Goal: Complete application form

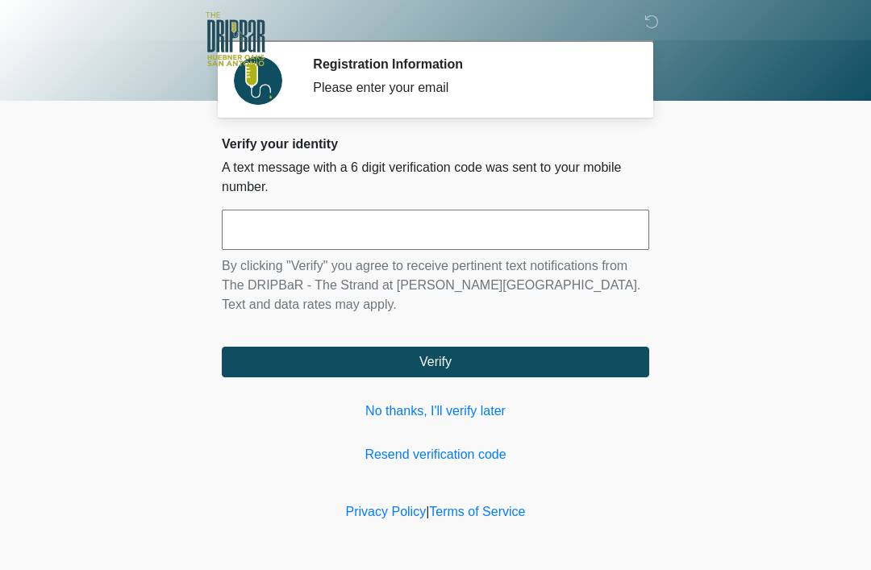
click at [407, 235] on input "text" at bounding box center [435, 230] width 427 height 40
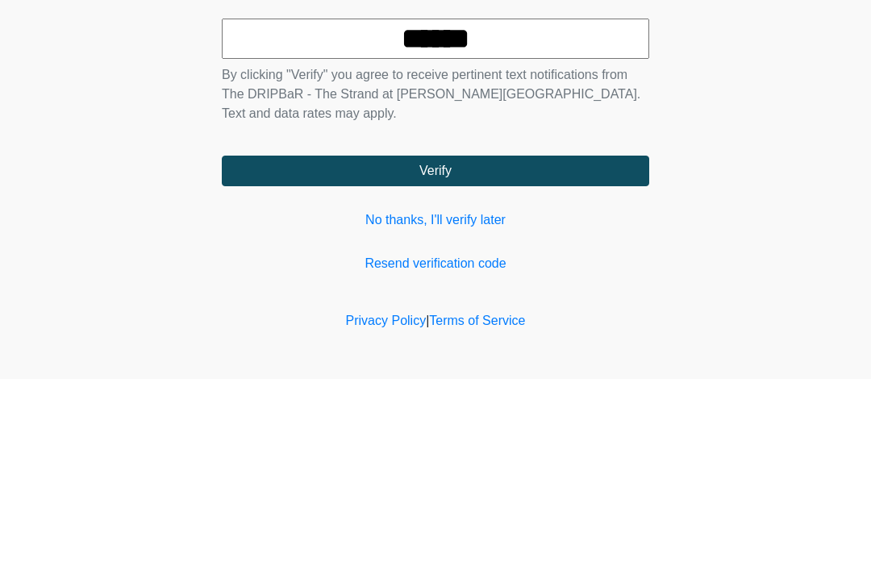
type input "******"
click at [610, 347] on button "Verify" at bounding box center [435, 362] width 427 height 31
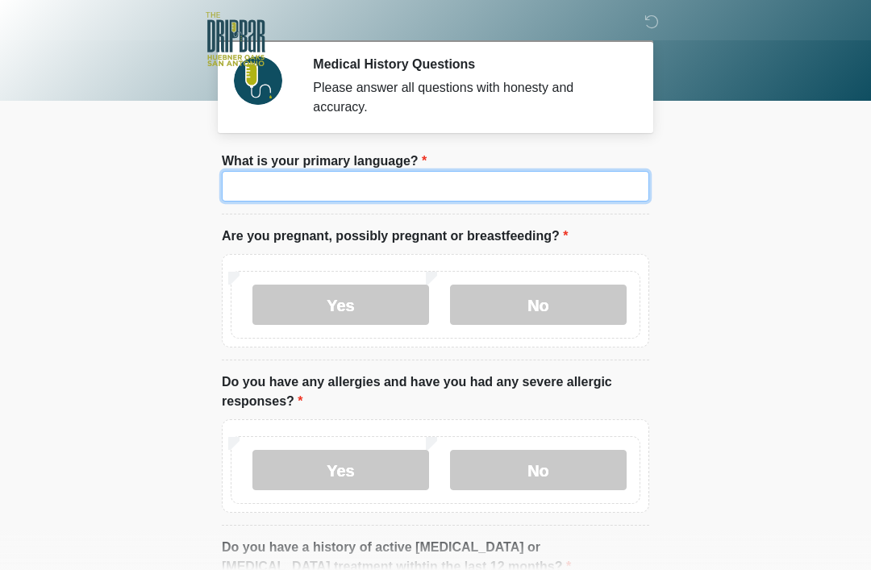
click at [452, 183] on input "What is your primary language?" at bounding box center [435, 186] width 427 height 31
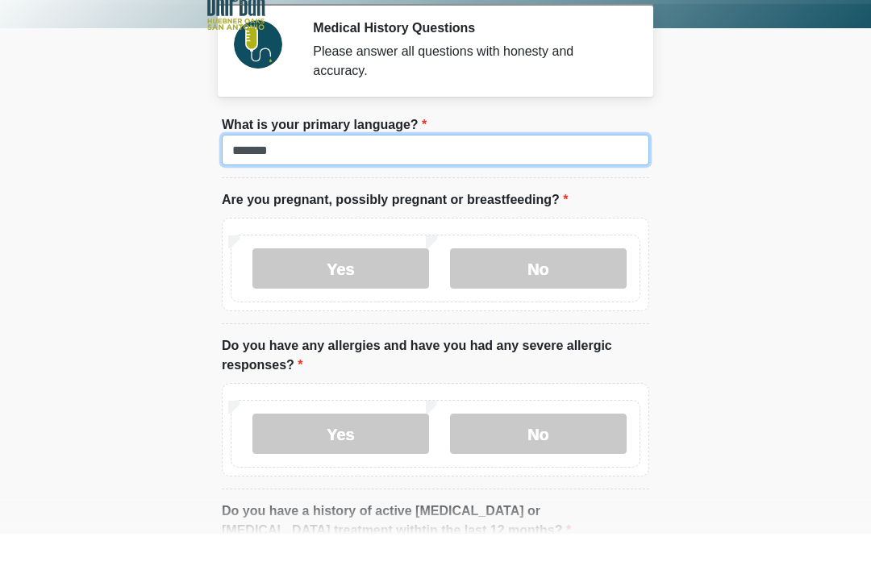
type input "*******"
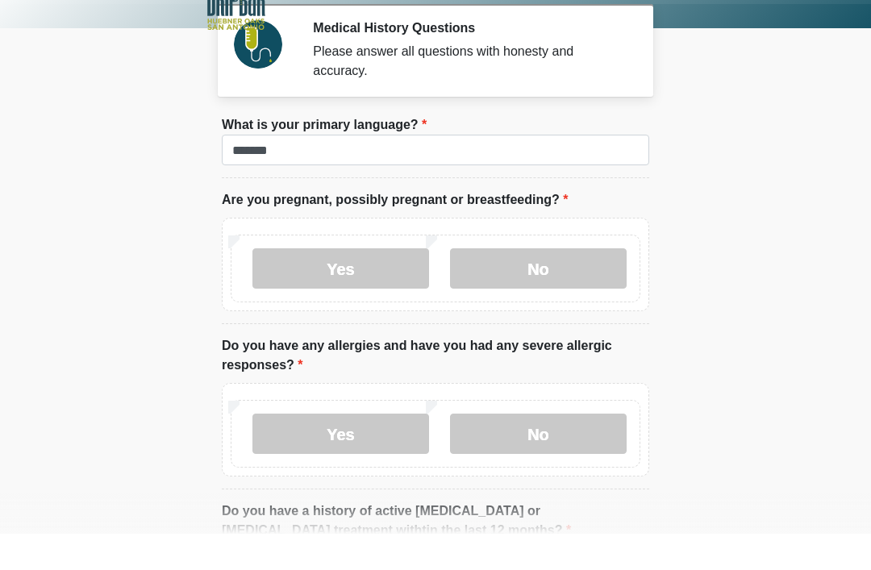
click at [573, 285] on label "No" at bounding box center [538, 305] width 177 height 40
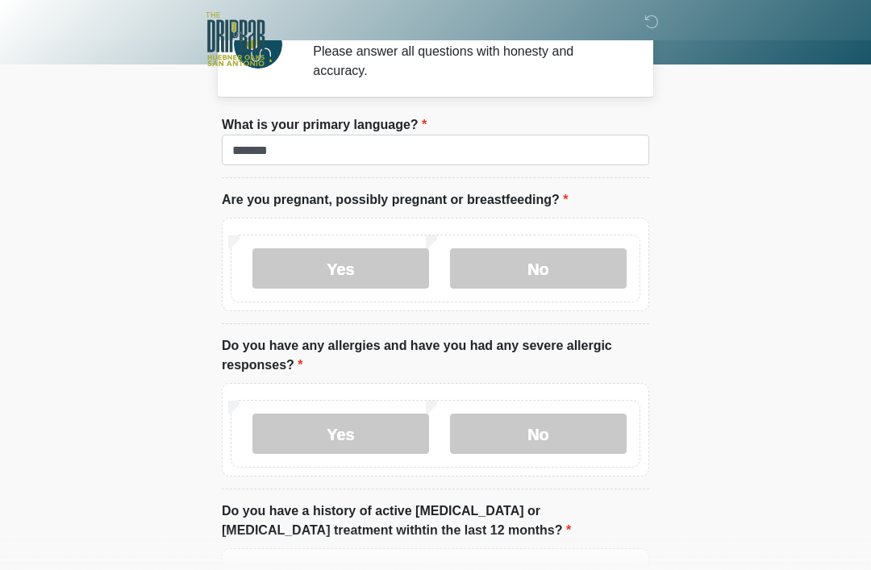
click at [534, 431] on label "No" at bounding box center [538, 434] width 177 height 40
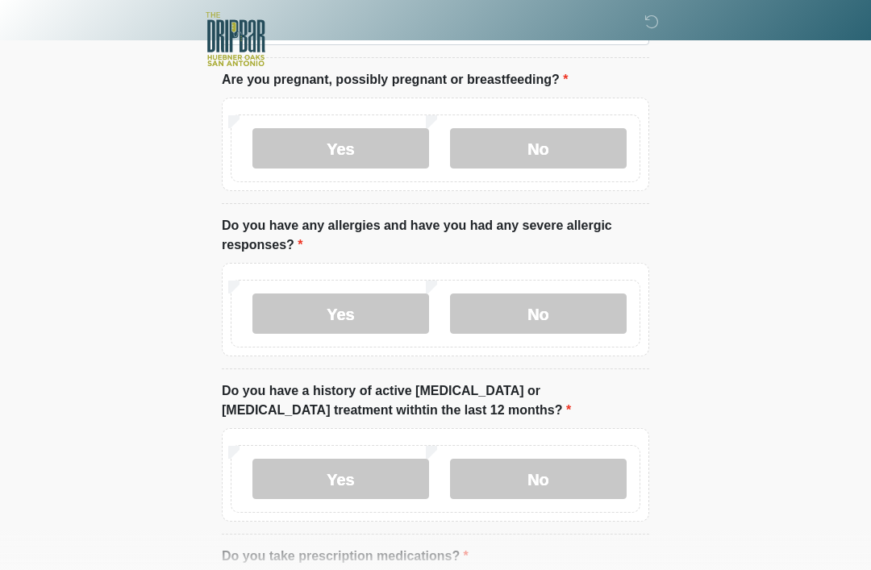
scroll to position [174, 0]
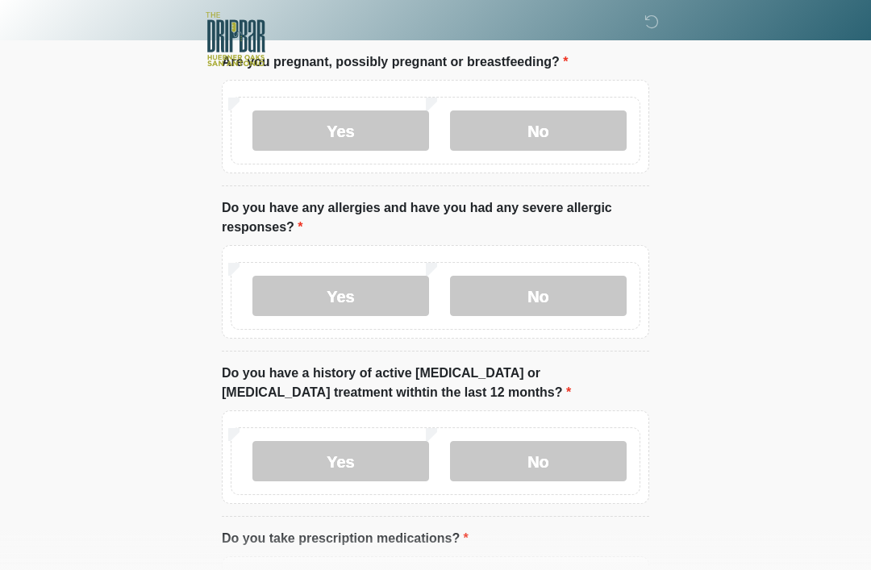
click at [560, 461] on label "No" at bounding box center [538, 461] width 177 height 40
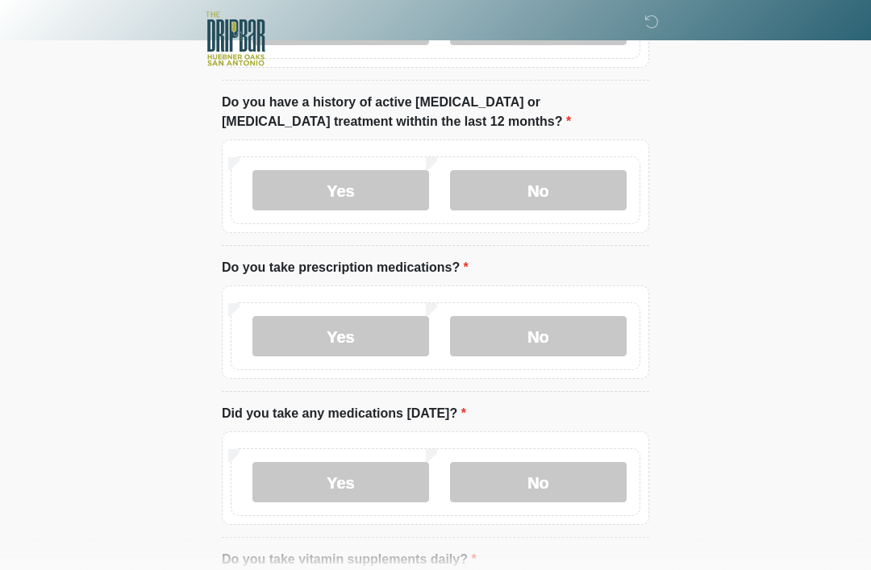
scroll to position [446, 0]
click at [356, 333] on label "Yes" at bounding box center [340, 335] width 177 height 40
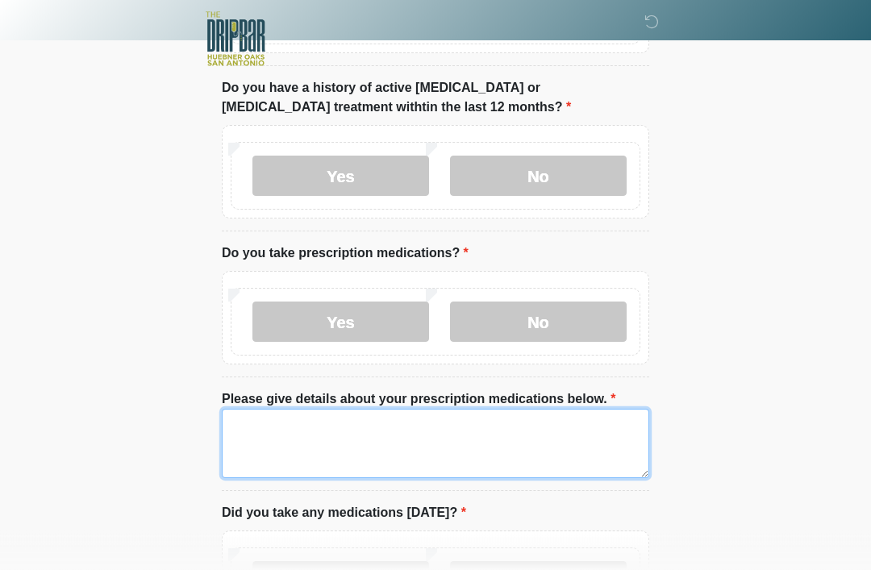
click at [375, 444] on textarea "Please give details about your prescription medications below." at bounding box center [435, 444] width 427 height 69
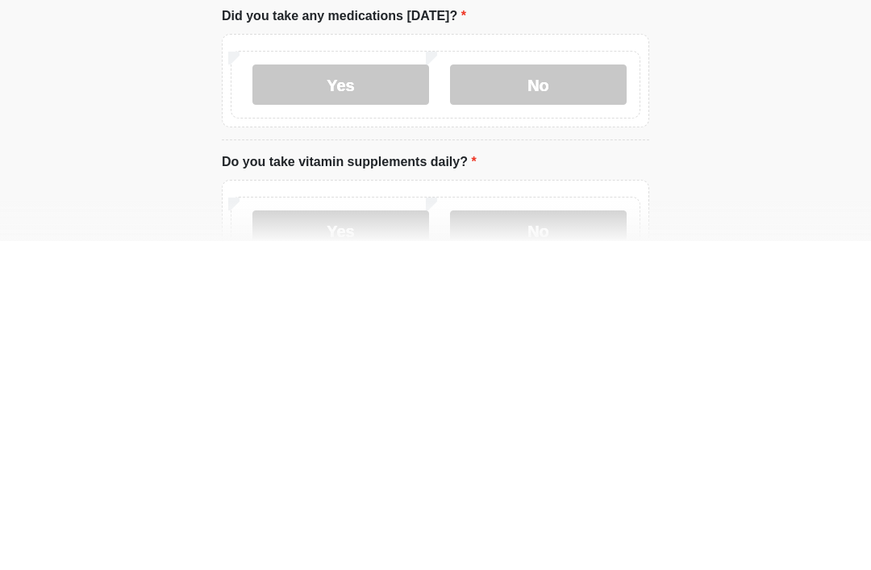
scroll to position [628, 0]
type textarea "**********"
click at [361, 393] on label "Yes" at bounding box center [340, 413] width 177 height 40
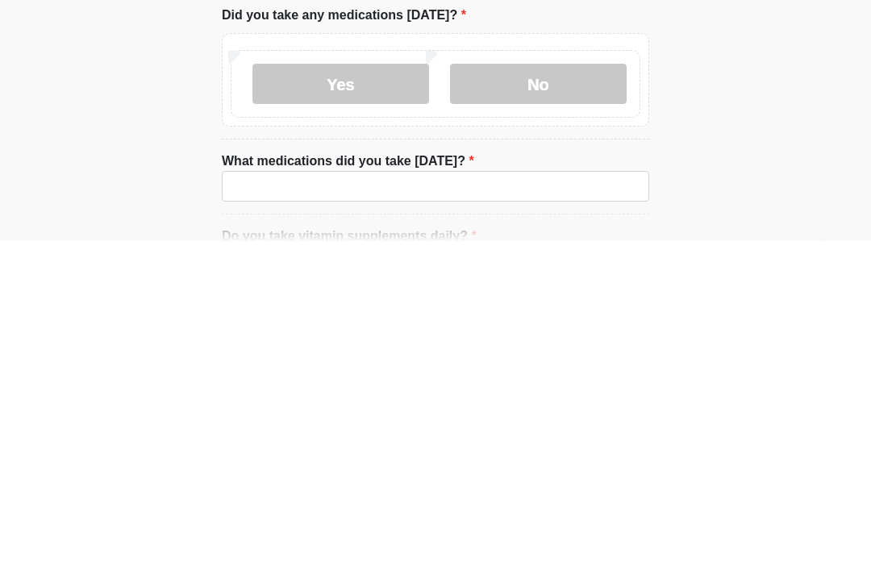
scroll to position [958, 0]
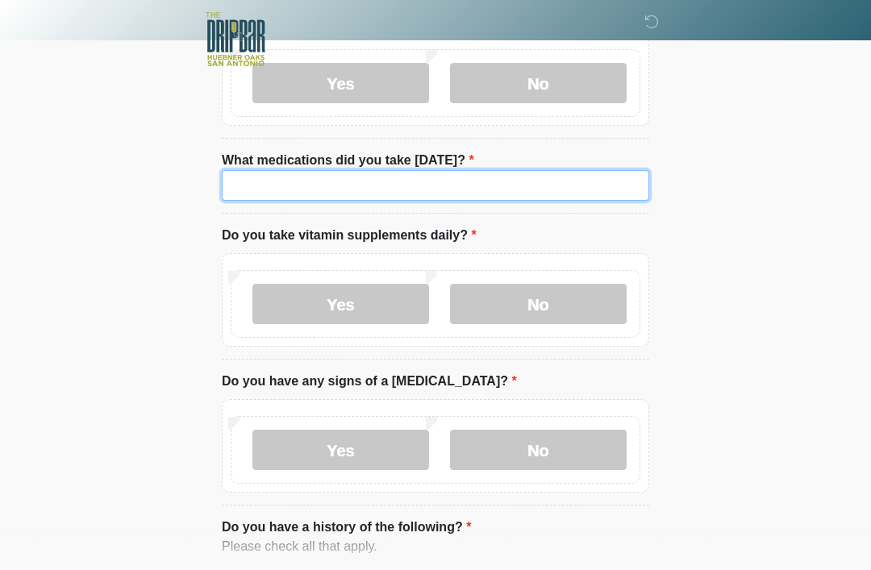
click at [316, 177] on input "What medications did you take today?" at bounding box center [435, 185] width 427 height 31
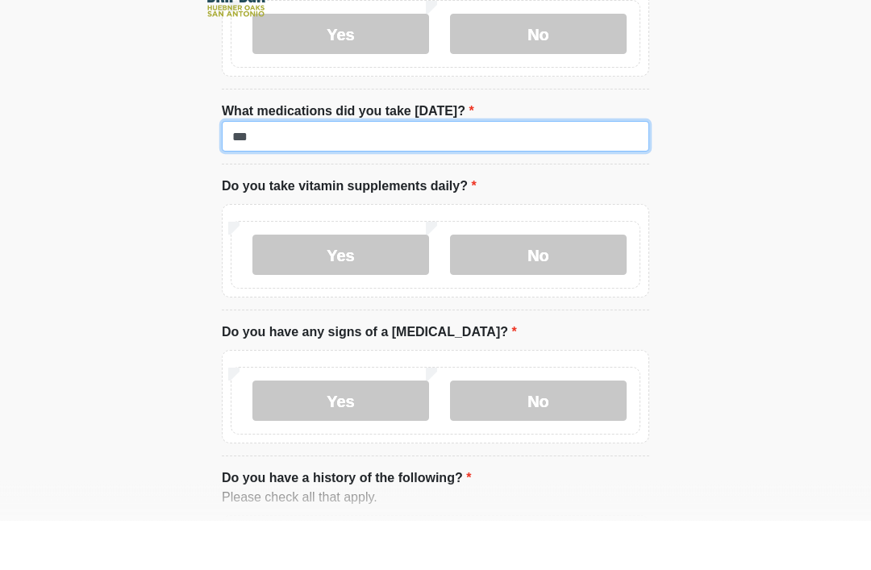
type input "***"
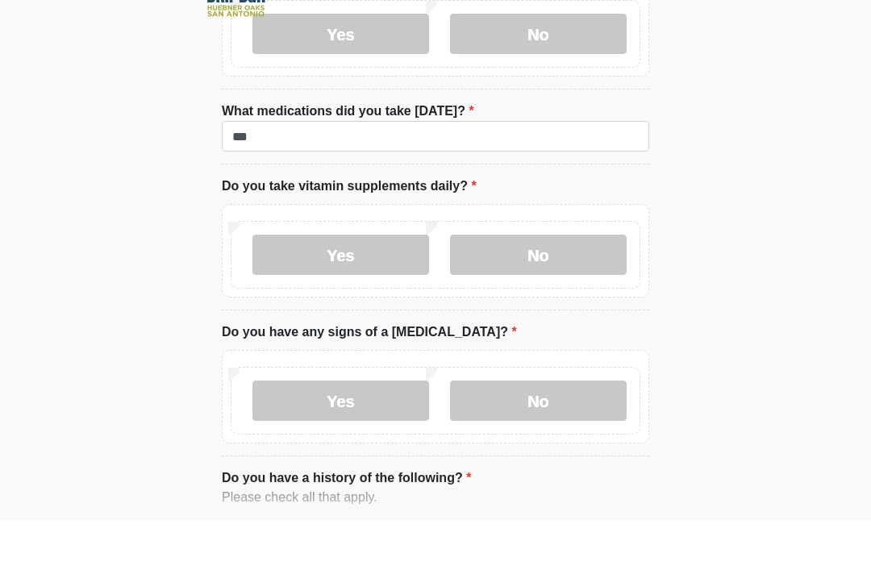
click at [360, 285] on label "Yes" at bounding box center [340, 305] width 177 height 40
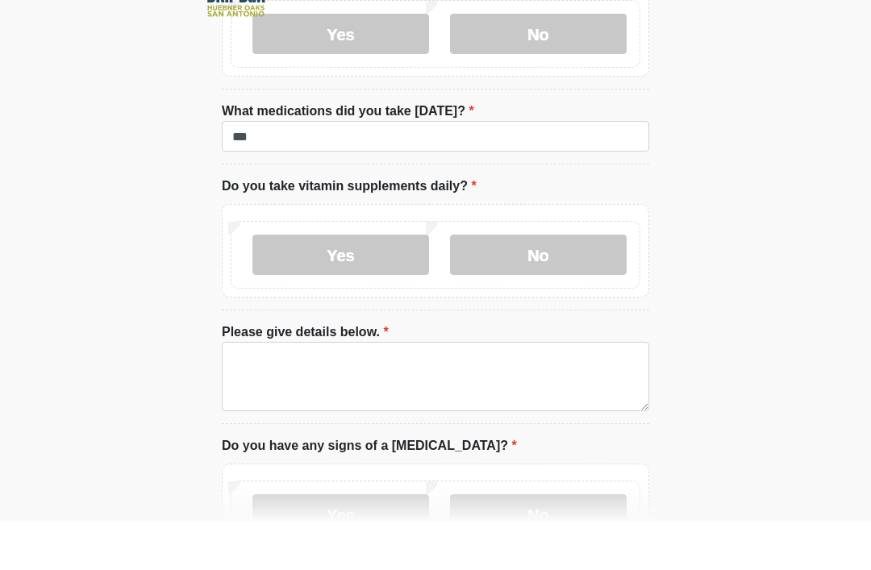
scroll to position [1007, 0]
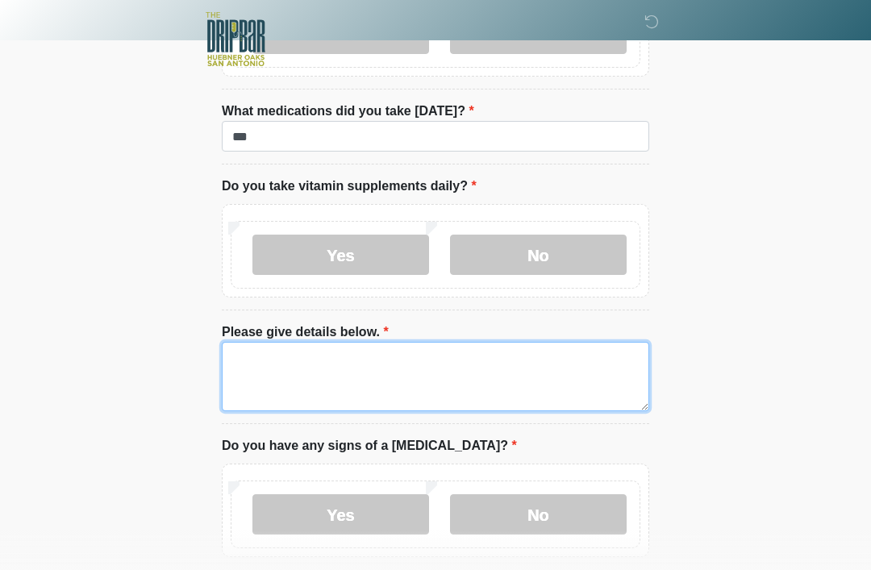
click at [390, 386] on textarea "Please give details below." at bounding box center [435, 376] width 427 height 69
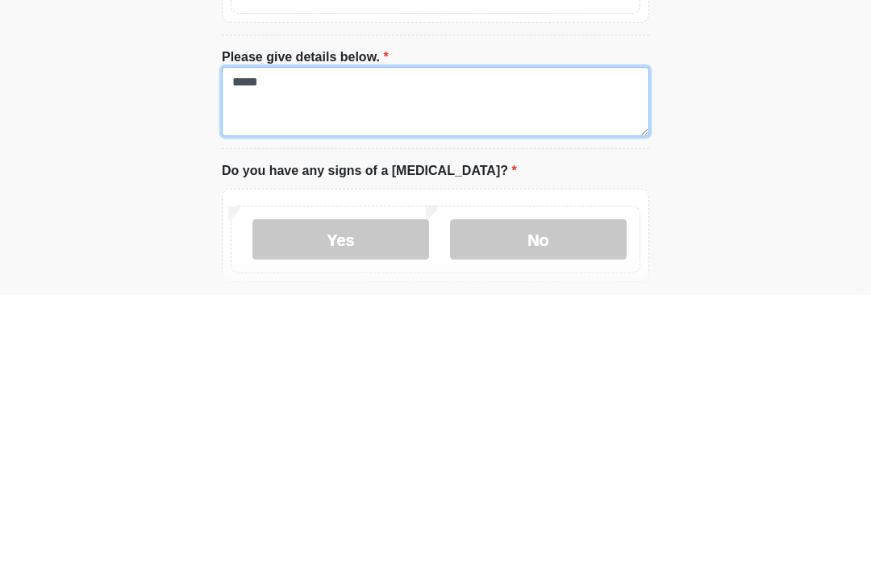
type textarea "*****"
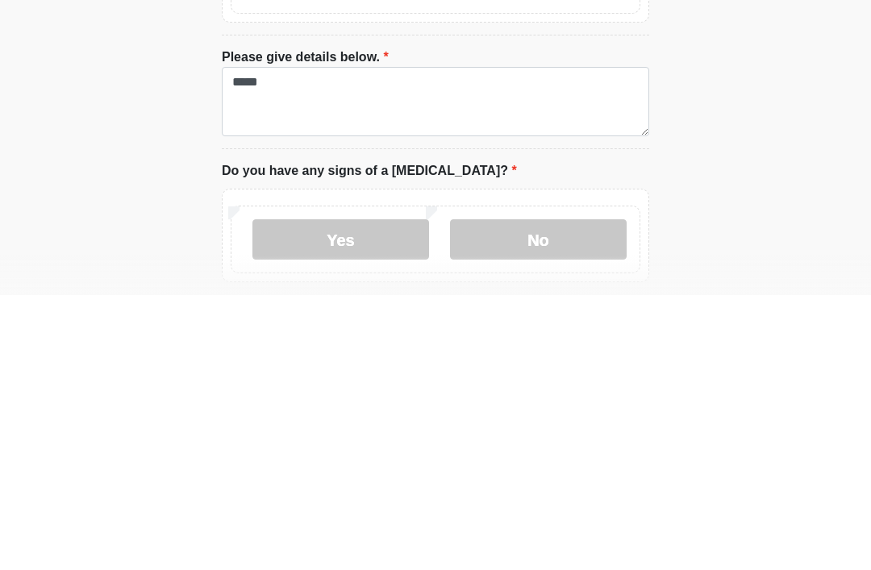
click at [545, 494] on label "No" at bounding box center [538, 514] width 177 height 40
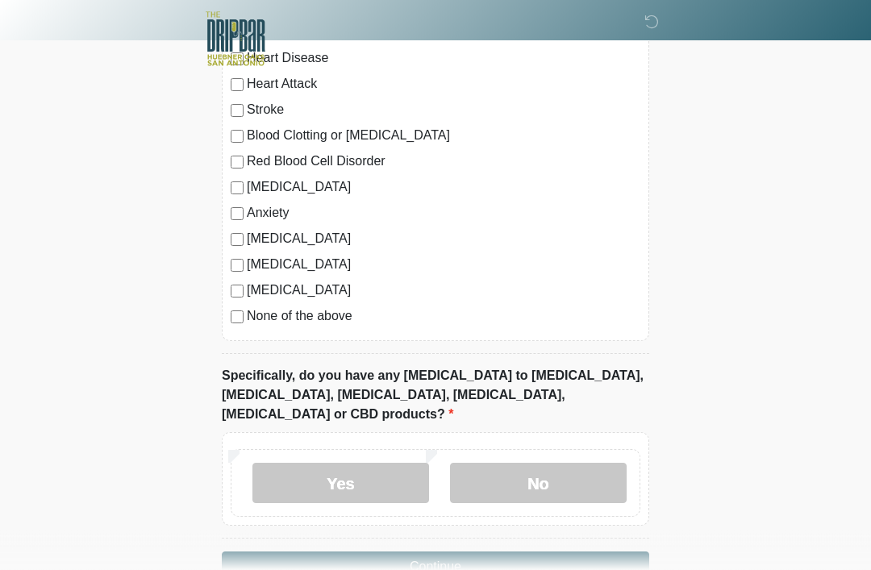
scroll to position [1624, 0]
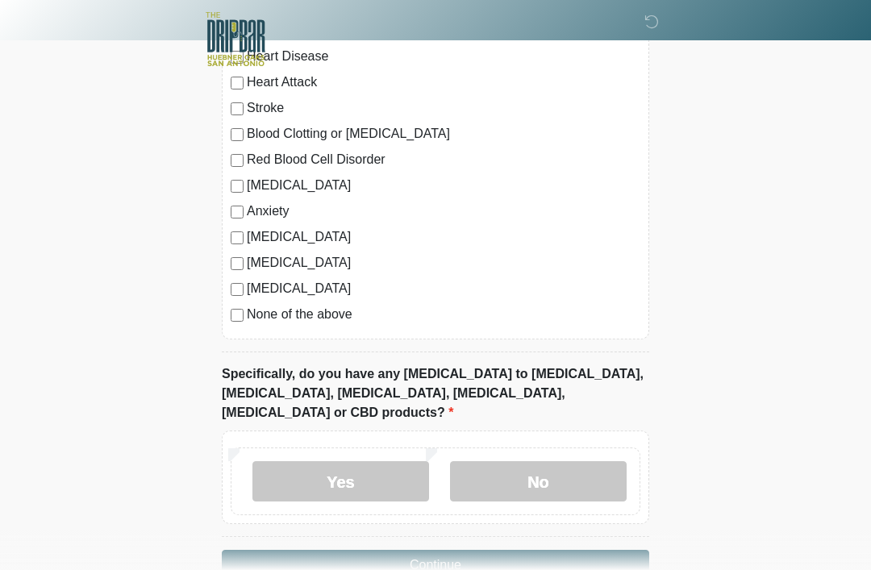
click at [554, 466] on label "No" at bounding box center [538, 481] width 177 height 40
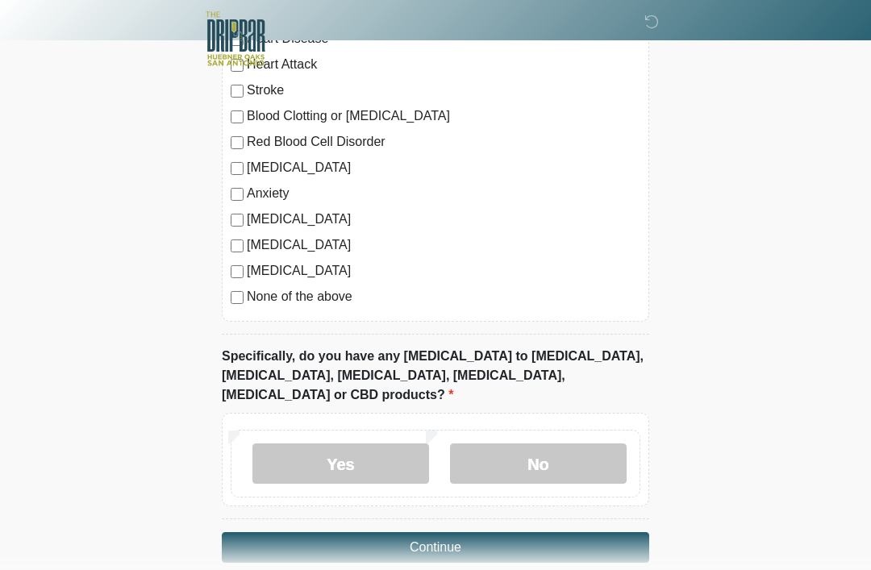
scroll to position [1646, 0]
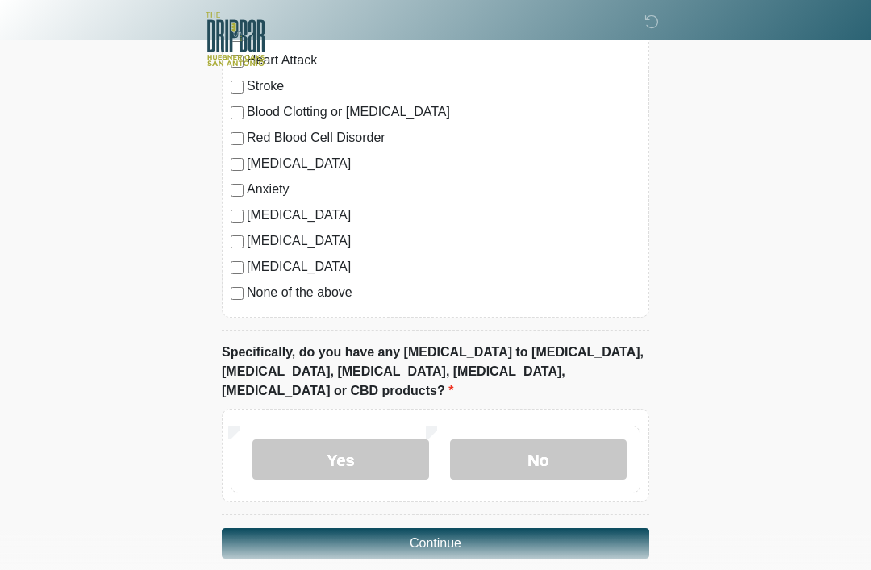
click at [446, 528] on button "Continue" at bounding box center [435, 543] width 427 height 31
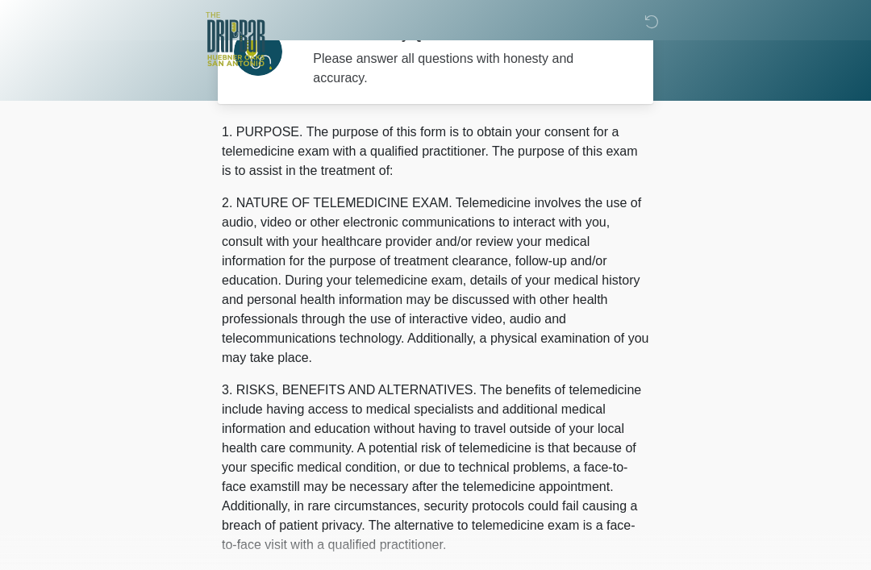
scroll to position [0, 0]
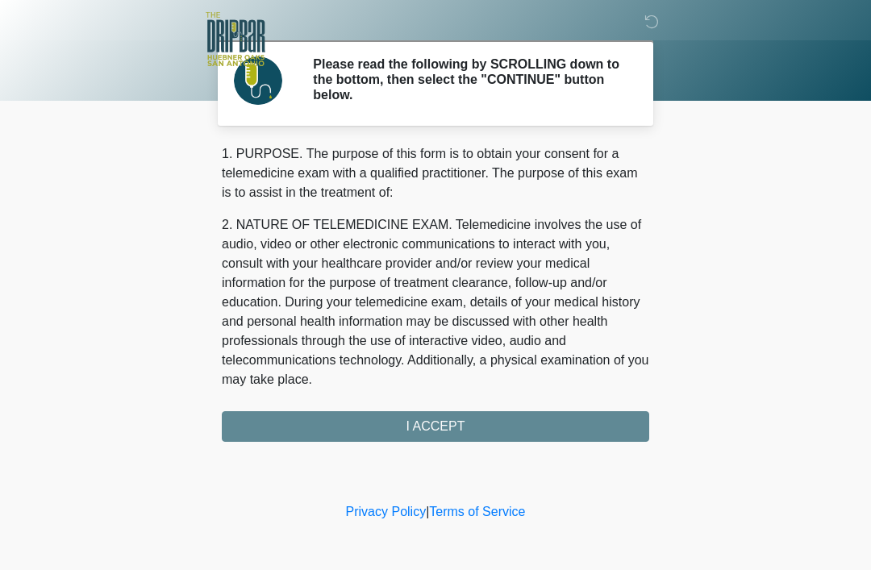
click at [469, 422] on div "1. PURPOSE. The purpose of this form is to obtain your consent for a telemedici…" at bounding box center [435, 293] width 427 height 298
click at [452, 429] on div "1. PURPOSE. The purpose of this form is to obtain your consent for a telemedici…" at bounding box center [435, 293] width 427 height 298
click at [492, 432] on div "1. PURPOSE. The purpose of this form is to obtain your consent for a telemedici…" at bounding box center [435, 293] width 427 height 298
click at [456, 432] on div "1. PURPOSE. The purpose of this form is to obtain your consent for a telemedici…" at bounding box center [435, 293] width 427 height 298
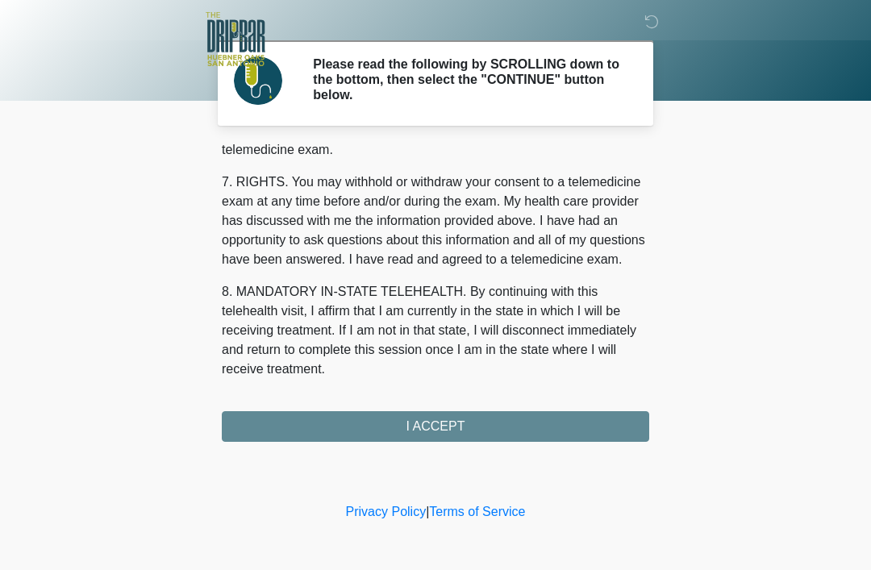
scroll to position [707, 0]
click at [464, 427] on button "I ACCEPT" at bounding box center [435, 426] width 427 height 31
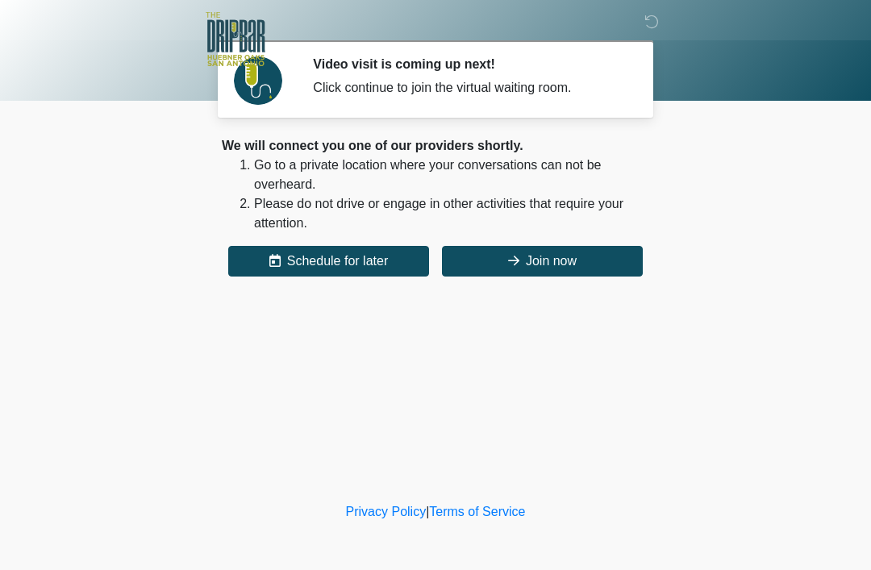
click at [590, 270] on button "Join now" at bounding box center [542, 261] width 201 height 31
